Goal: Transaction & Acquisition: Book appointment/travel/reservation

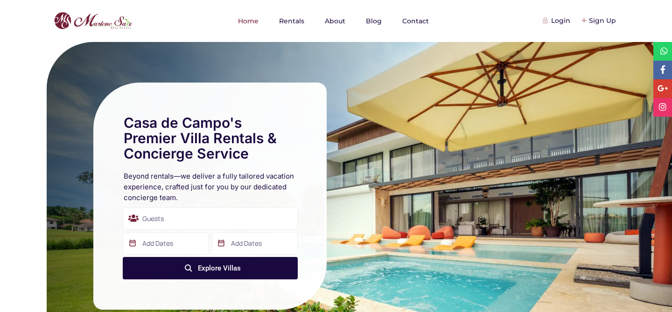
click at [283, 23] on link "Rentals" at bounding box center [292, 21] width 44 height 42
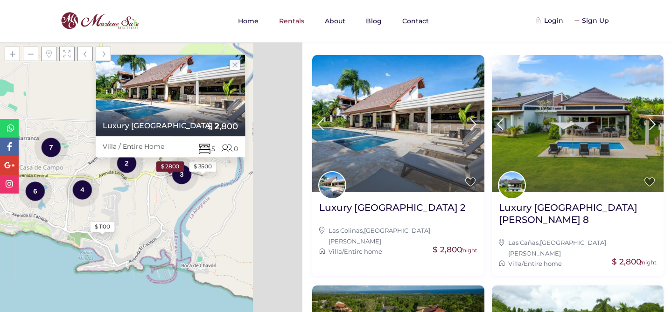
scroll to position [219, 0]
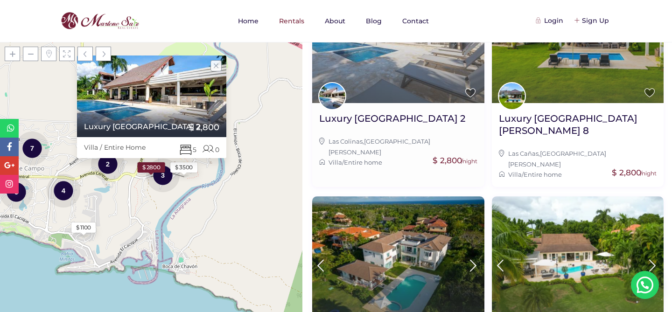
click at [373, 63] on img at bounding box center [398, 34] width 172 height 137
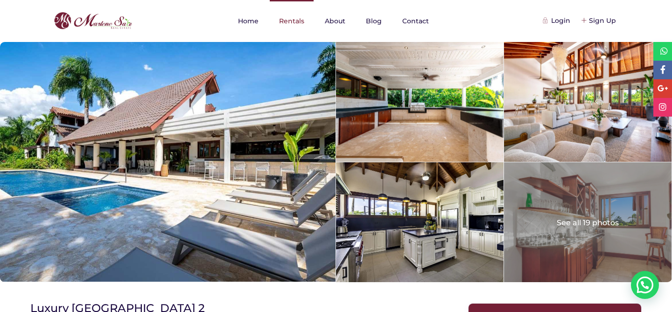
click at [286, 24] on link "Rentals" at bounding box center [292, 21] width 44 height 42
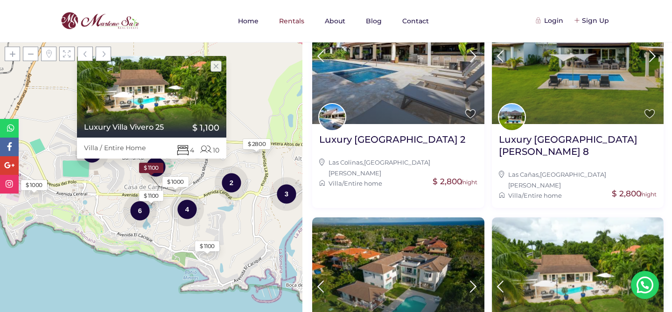
scroll to position [170, 0]
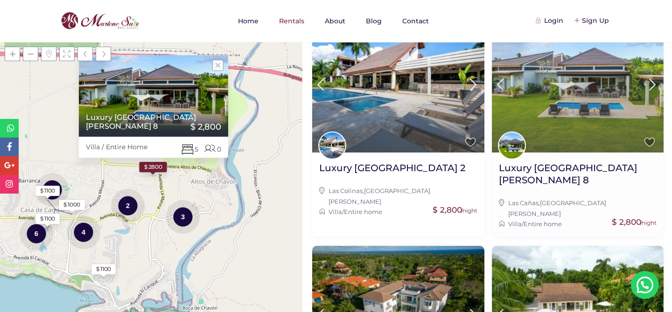
click at [560, 121] on img at bounding box center [578, 83] width 172 height 137
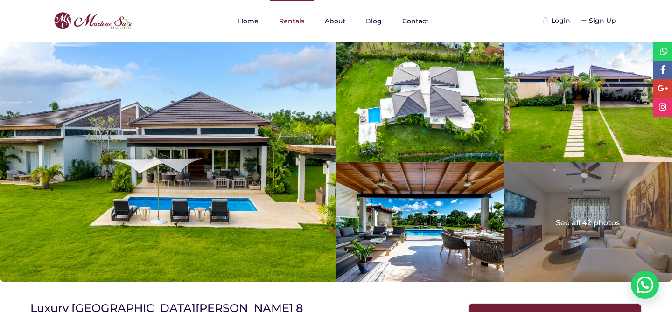
click at [290, 27] on link "Rentals" at bounding box center [292, 21] width 44 height 42
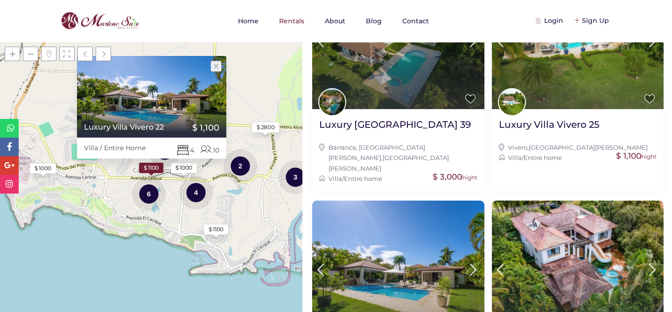
scroll to position [400, 0]
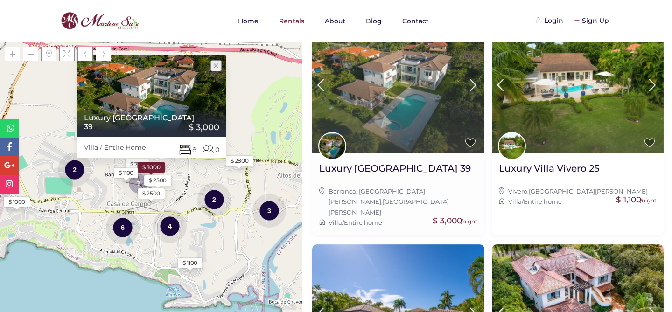
click at [389, 111] on img at bounding box center [398, 84] width 172 height 137
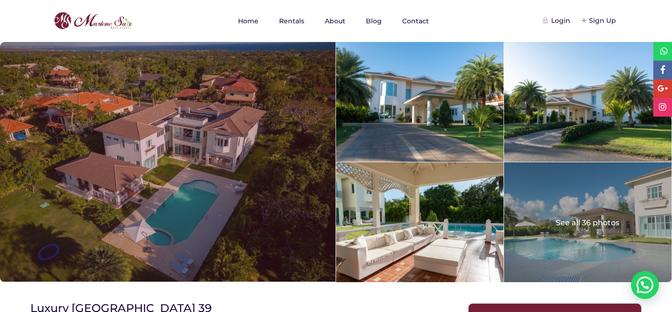
click at [294, 134] on div at bounding box center [168, 162] width 336 height 240
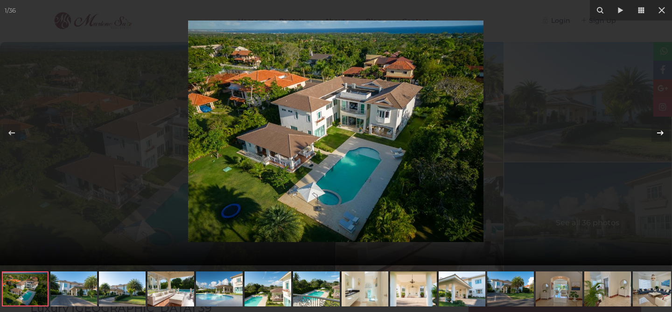
click at [656, 130] on icon at bounding box center [660, 132] width 11 height 11
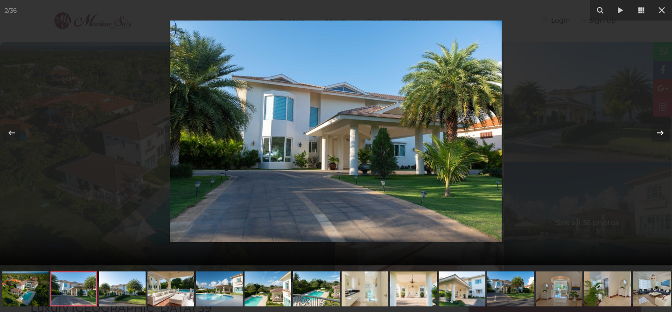
click at [656, 130] on icon at bounding box center [660, 132] width 11 height 11
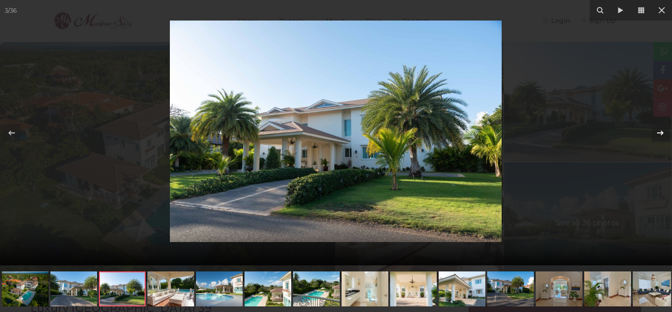
click at [656, 130] on icon at bounding box center [660, 132] width 11 height 11
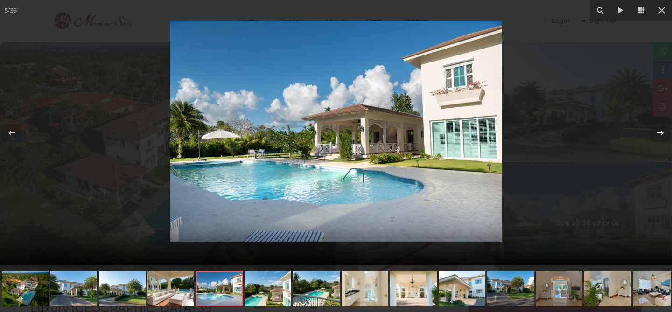
click at [656, 130] on icon at bounding box center [660, 132] width 11 height 11
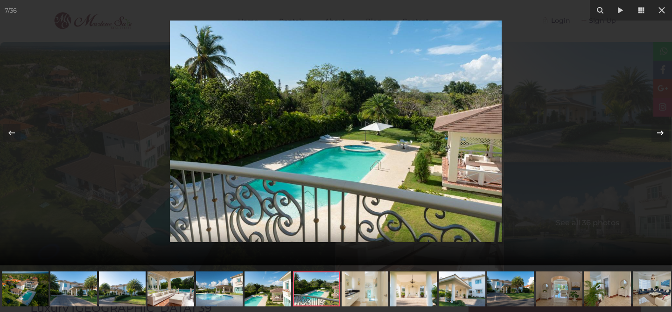
click at [656, 130] on icon at bounding box center [660, 132] width 11 height 11
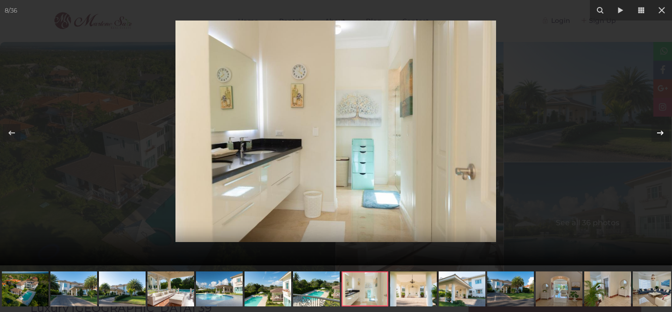
click at [656, 130] on icon at bounding box center [660, 132] width 11 height 11
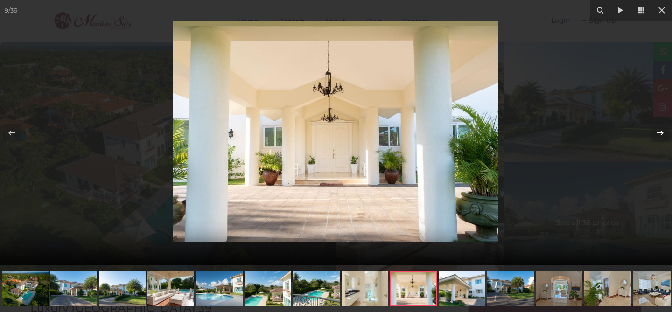
click at [656, 130] on icon at bounding box center [660, 132] width 11 height 11
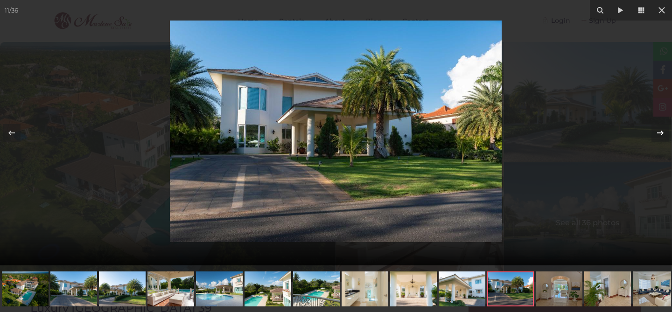
click at [656, 130] on icon at bounding box center [660, 132] width 11 height 11
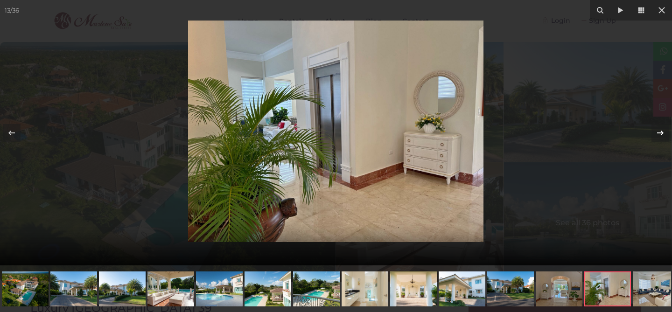
click at [656, 130] on icon at bounding box center [660, 132] width 11 height 11
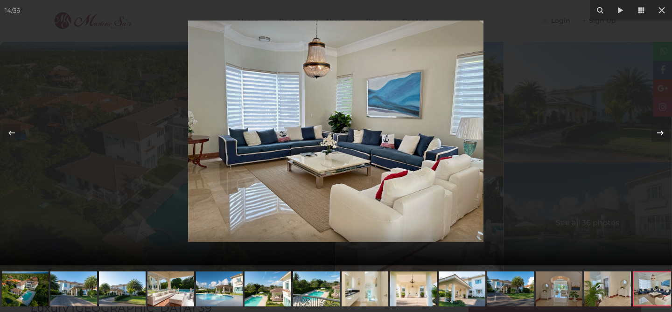
click at [656, 130] on icon at bounding box center [660, 132] width 11 height 11
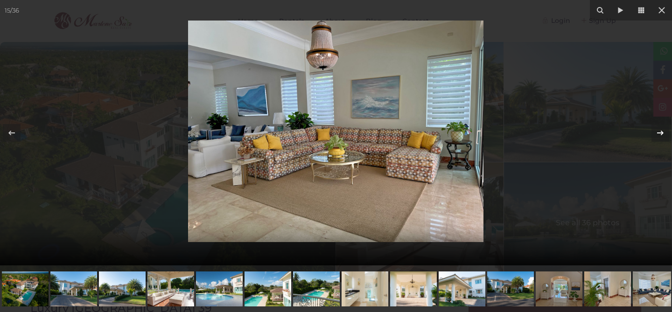
click at [656, 130] on icon at bounding box center [660, 132] width 11 height 11
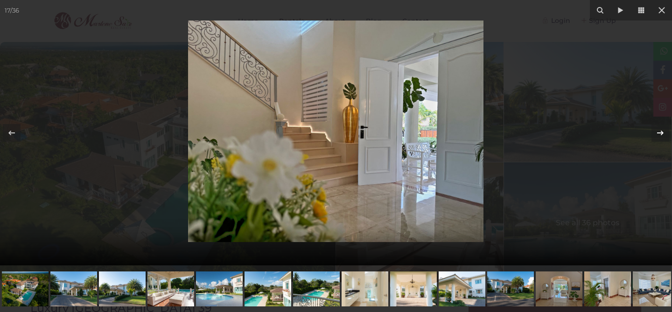
click at [656, 130] on icon at bounding box center [660, 132] width 11 height 11
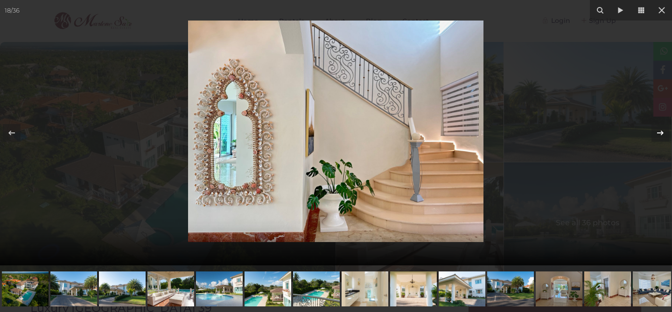
click at [656, 130] on icon at bounding box center [660, 132] width 11 height 11
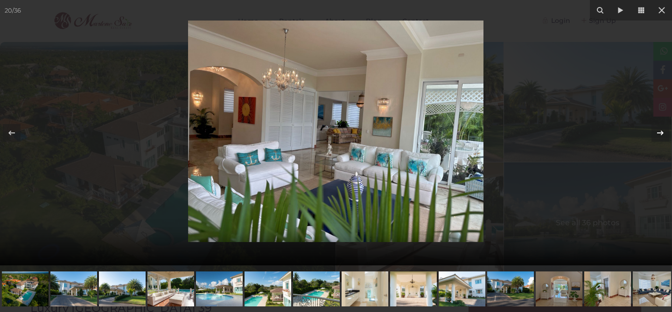
click at [656, 130] on icon at bounding box center [660, 132] width 11 height 11
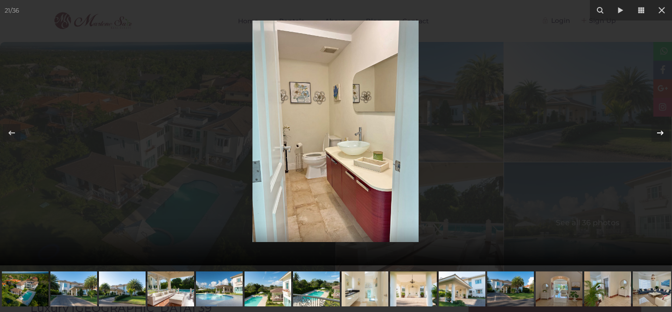
click at [656, 130] on icon at bounding box center [660, 132] width 11 height 11
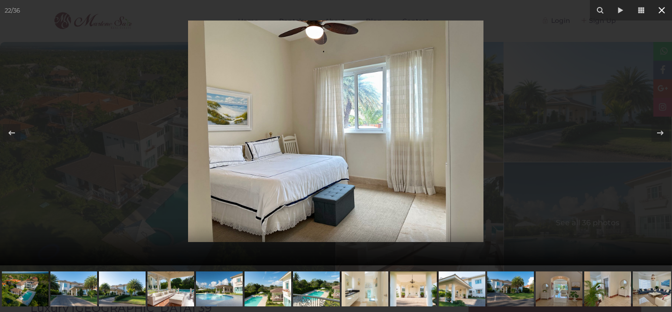
click at [656, 14] on icon at bounding box center [661, 10] width 11 height 11
